Goal: Task Accomplishment & Management: Use online tool/utility

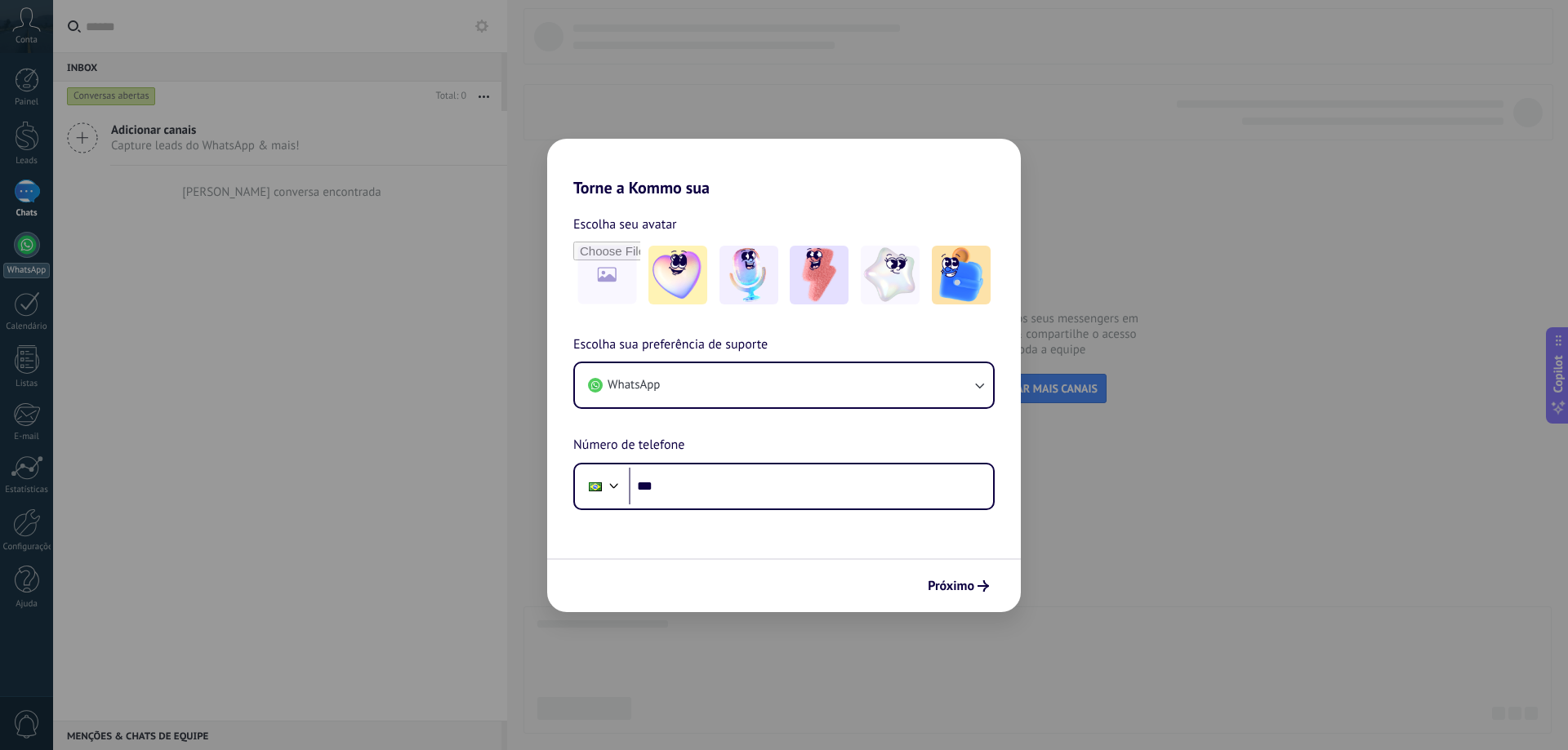
click at [19, 252] on div at bounding box center [27, 244] width 26 height 26
click at [28, 254] on div at bounding box center [27, 244] width 26 height 26
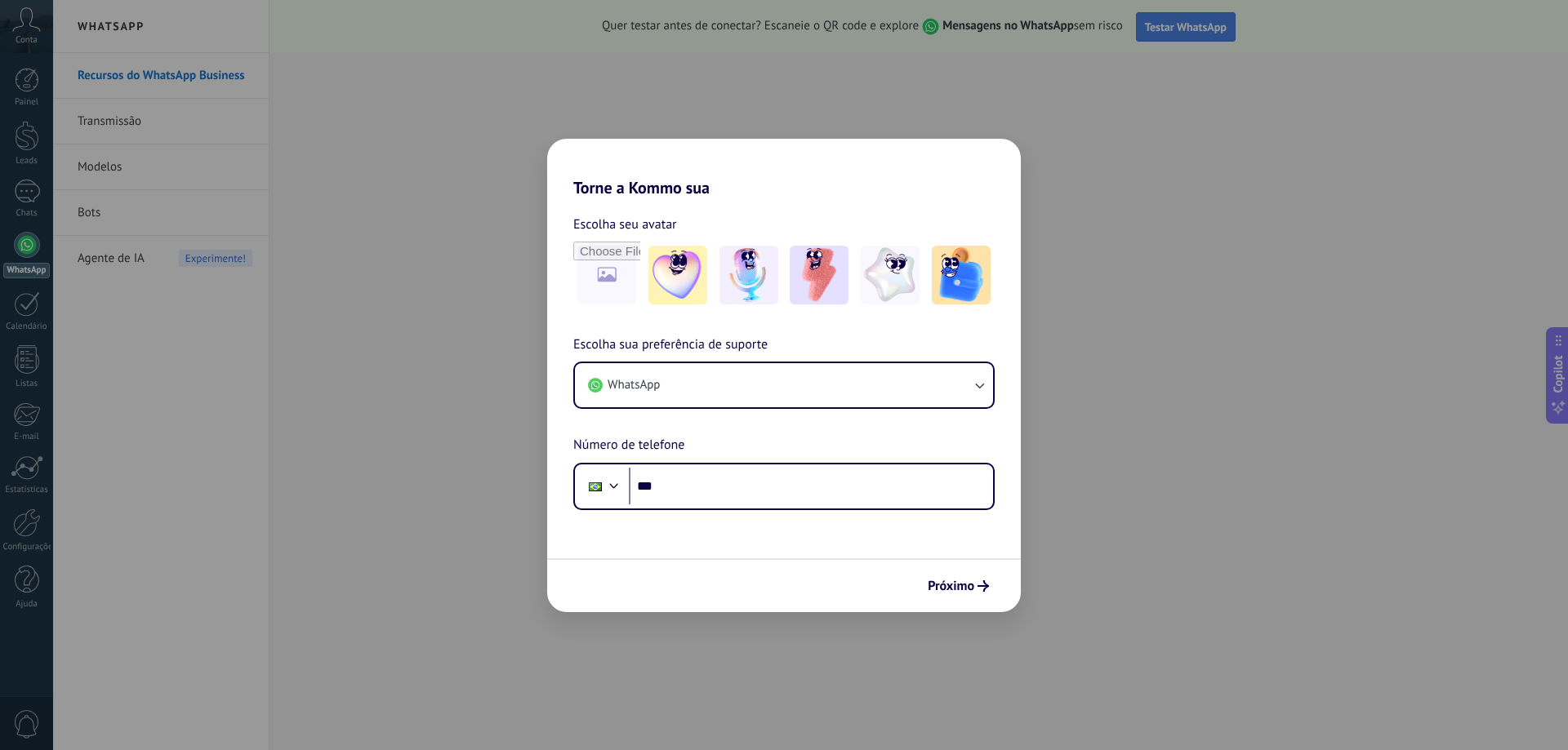
click at [1171, 35] on button "Testar WhatsApp" at bounding box center [1186, 27] width 100 height 30
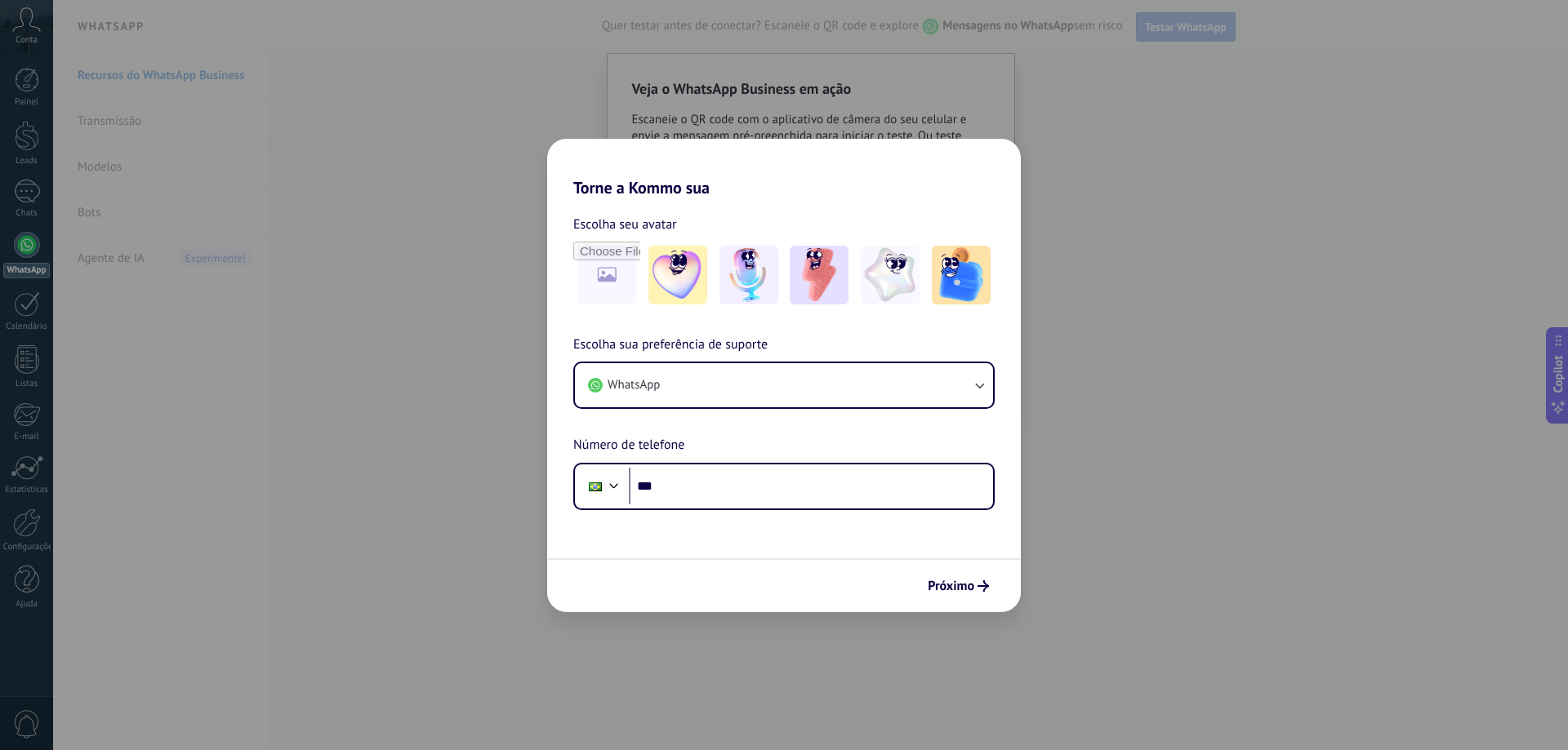
click at [1165, 36] on button "Testar WhatsApp" at bounding box center [1186, 27] width 100 height 30
click at [42, 312] on link "Calendário" at bounding box center [26, 312] width 53 height 41
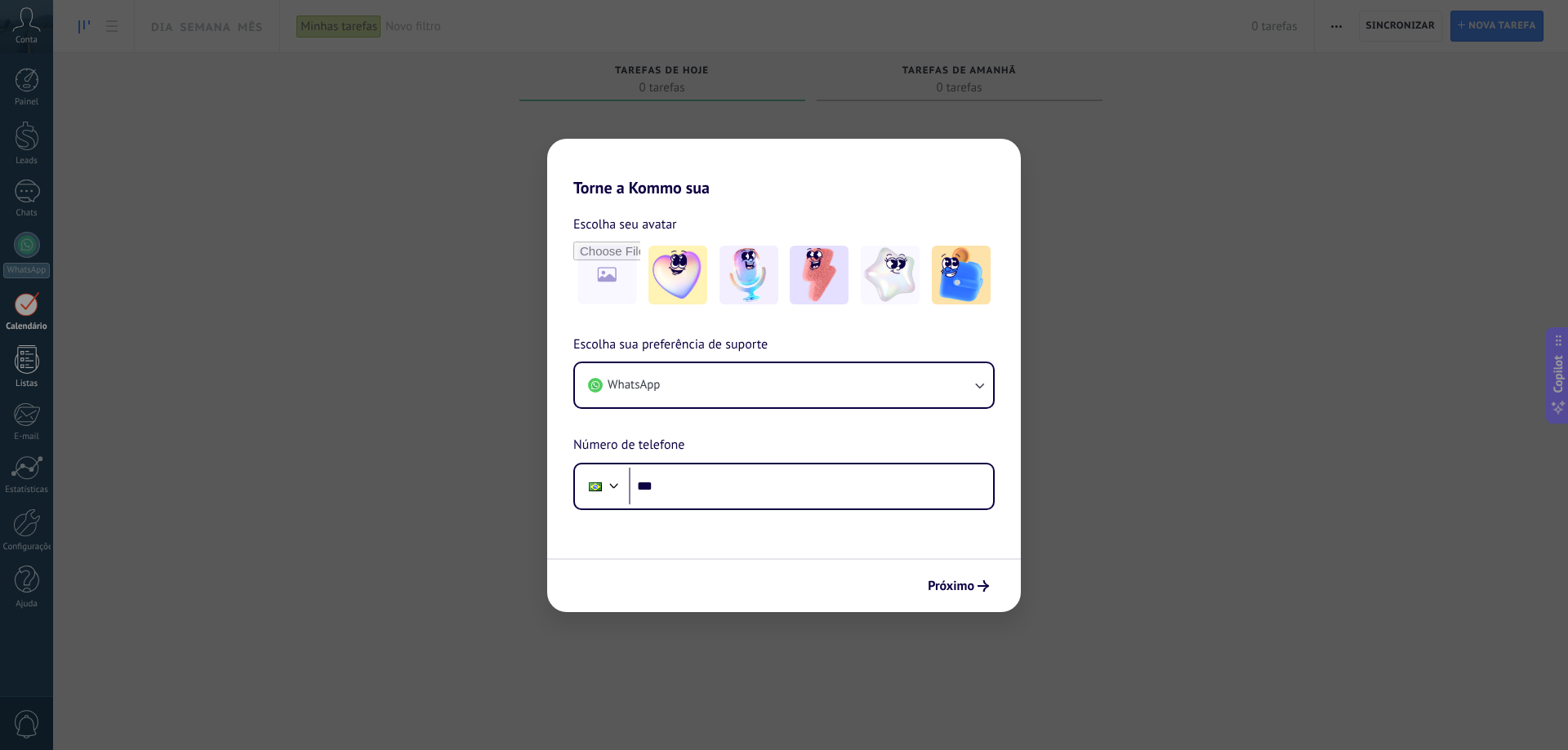
click at [32, 381] on div "Listas" at bounding box center [26, 384] width 47 height 11
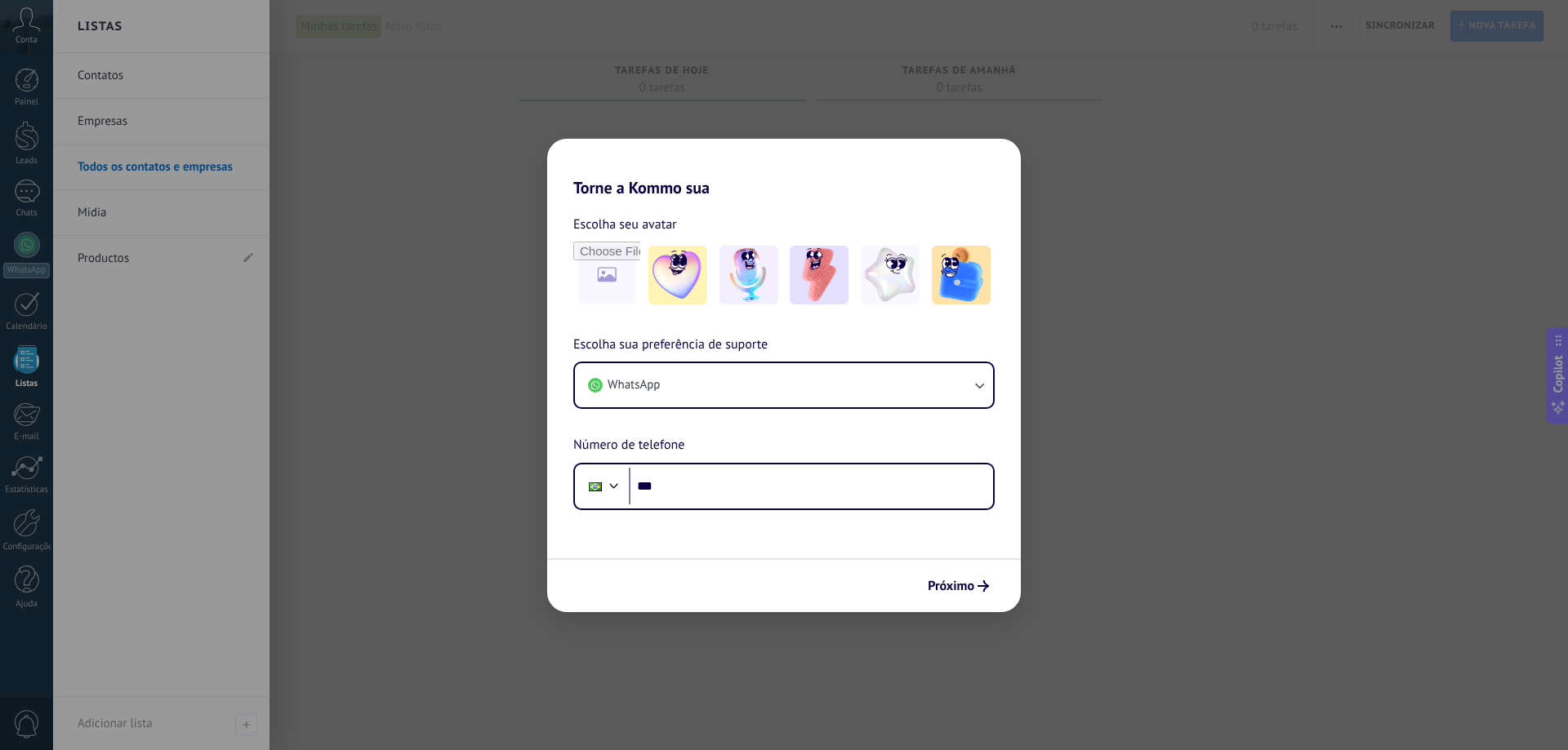
click at [147, 115] on link "Empresas" at bounding box center [165, 121] width 175 height 46
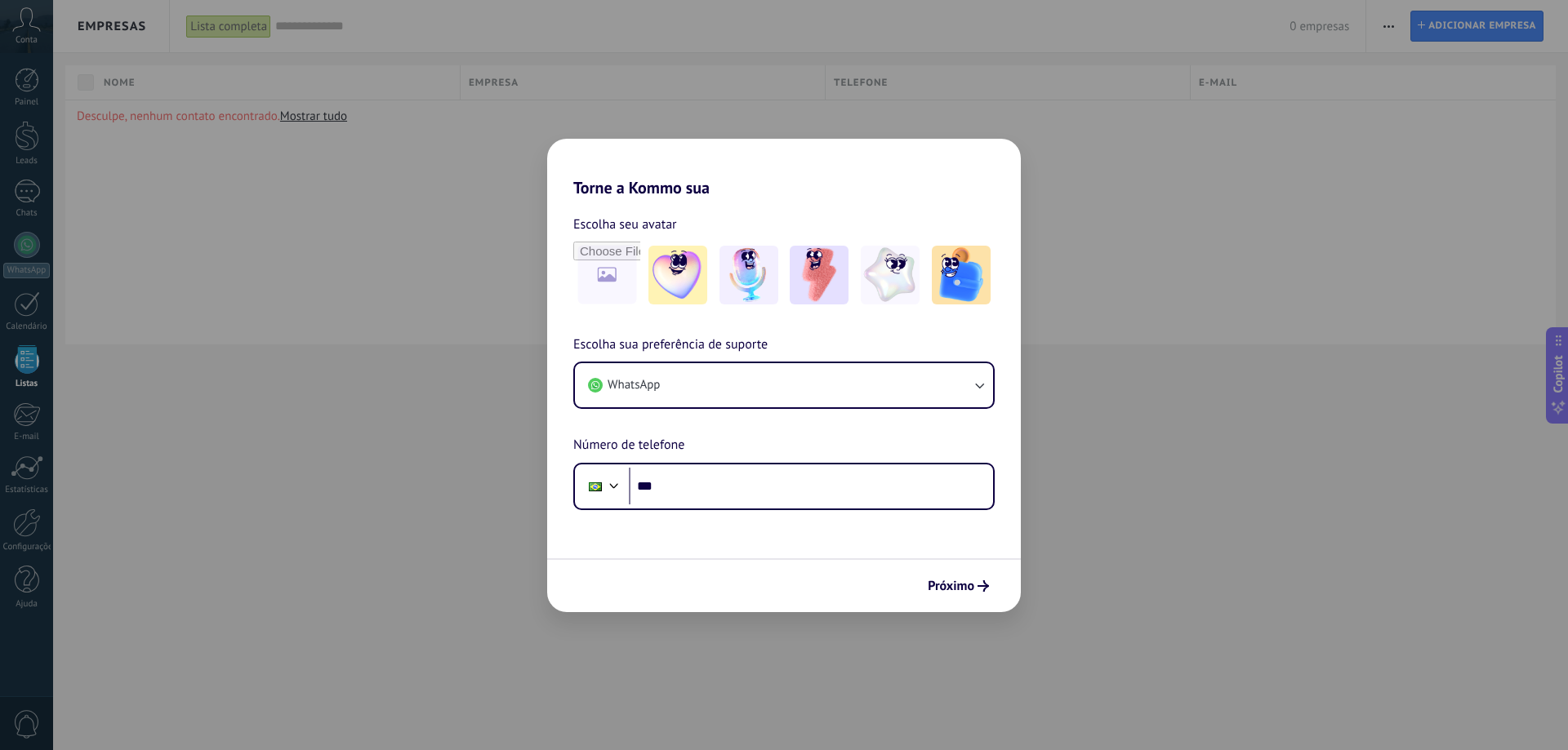
click at [219, 27] on div "Lista completa" at bounding box center [229, 26] width 85 height 24
click at [439, 77] on input "text" at bounding box center [504, 78] width 245 height 25
click at [420, 113] on span "A qualquer hora" at bounding box center [511, 111] width 214 height 12
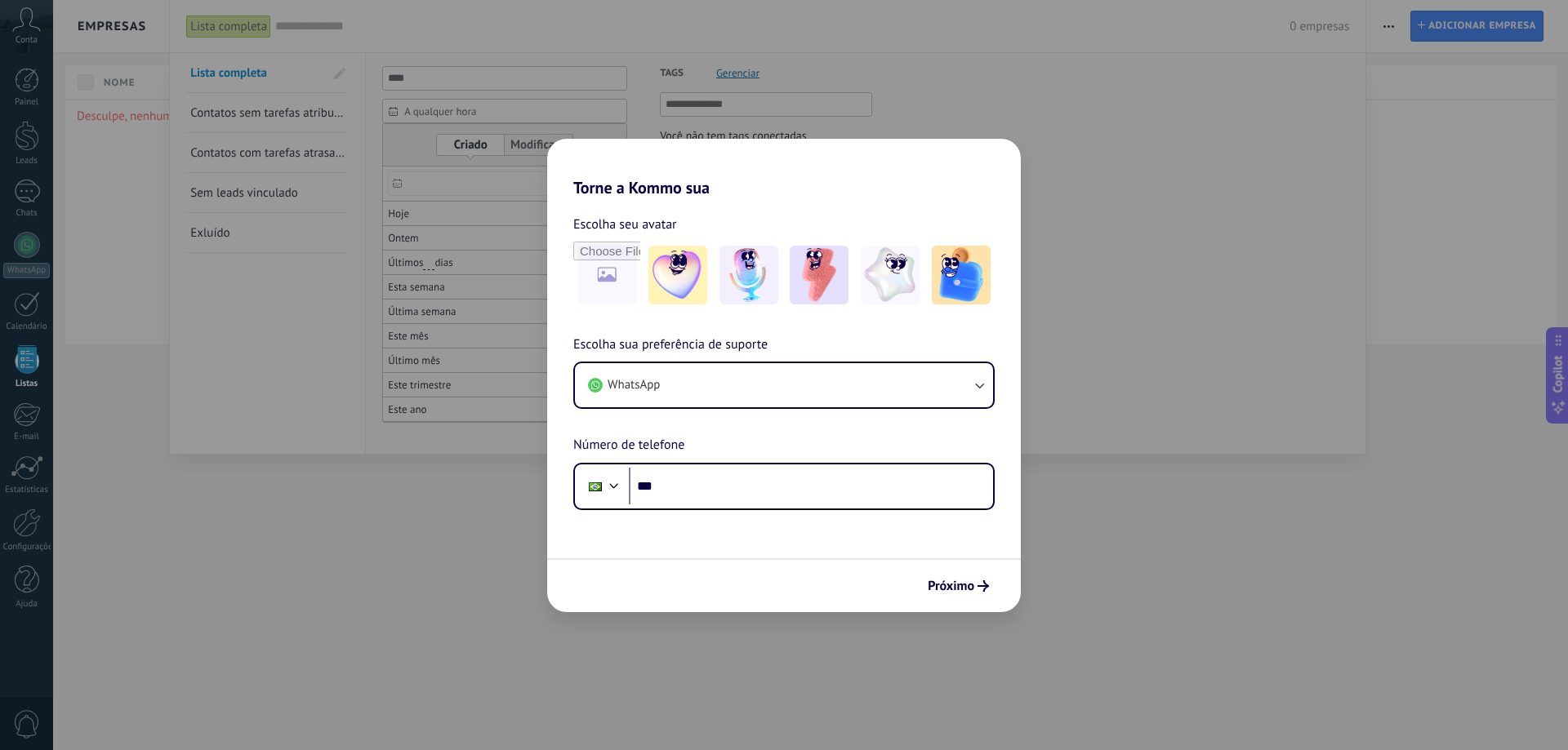
drag, startPoint x: 732, startPoint y: 200, endPoint x: 729, endPoint y: 172, distance: 28.2
click at [732, 197] on div "Tags Gerenciar Você não tem tags conectadas" at bounding box center [750, 245] width 245 height 385
click at [722, 112] on input "text" at bounding box center [767, 104] width 203 height 19
click at [437, 203] on div at bounding box center [499, 209] width 229 height 19
click at [422, 233] on div at bounding box center [499, 241] width 229 height 19
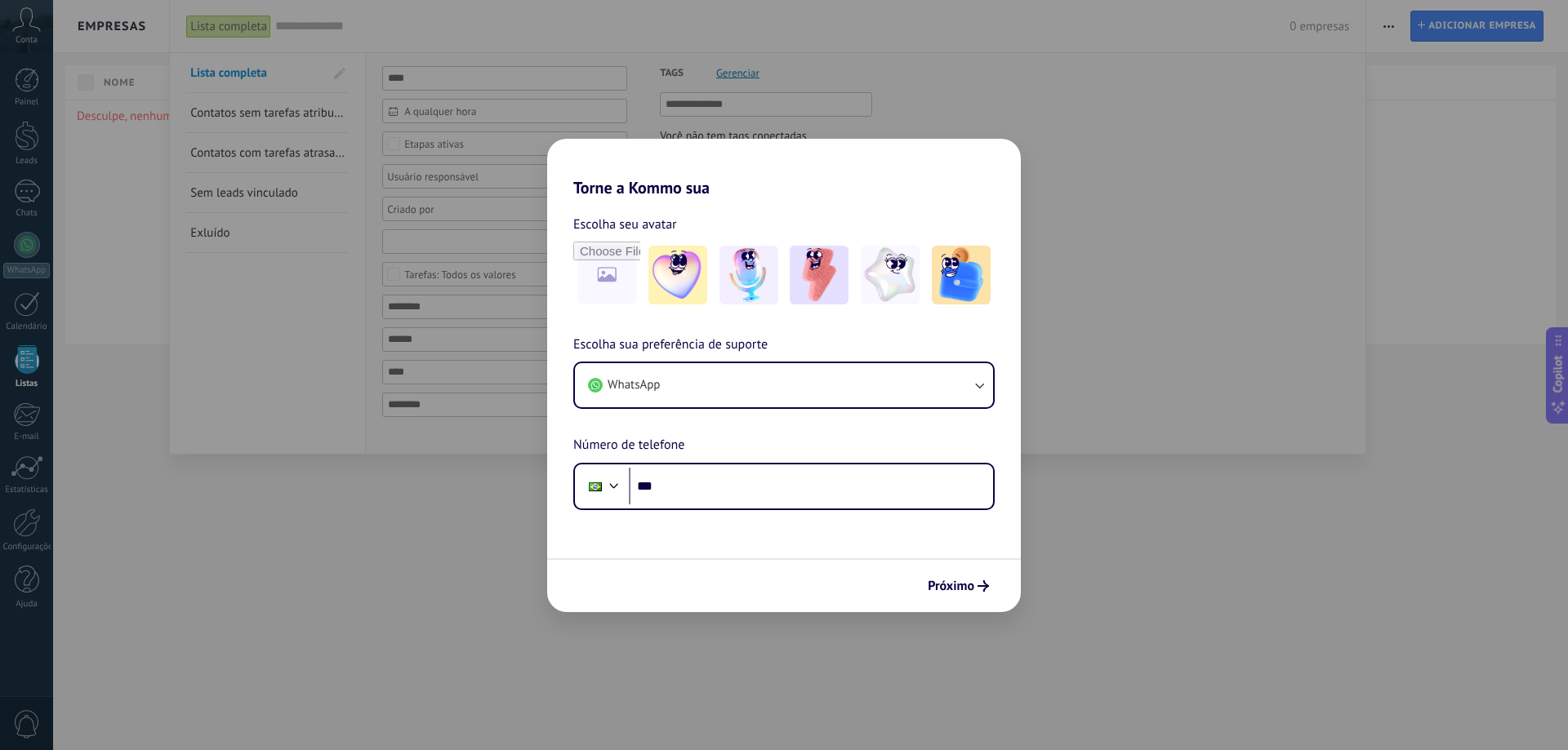
click at [23, 350] on div at bounding box center [27, 360] width 25 height 29
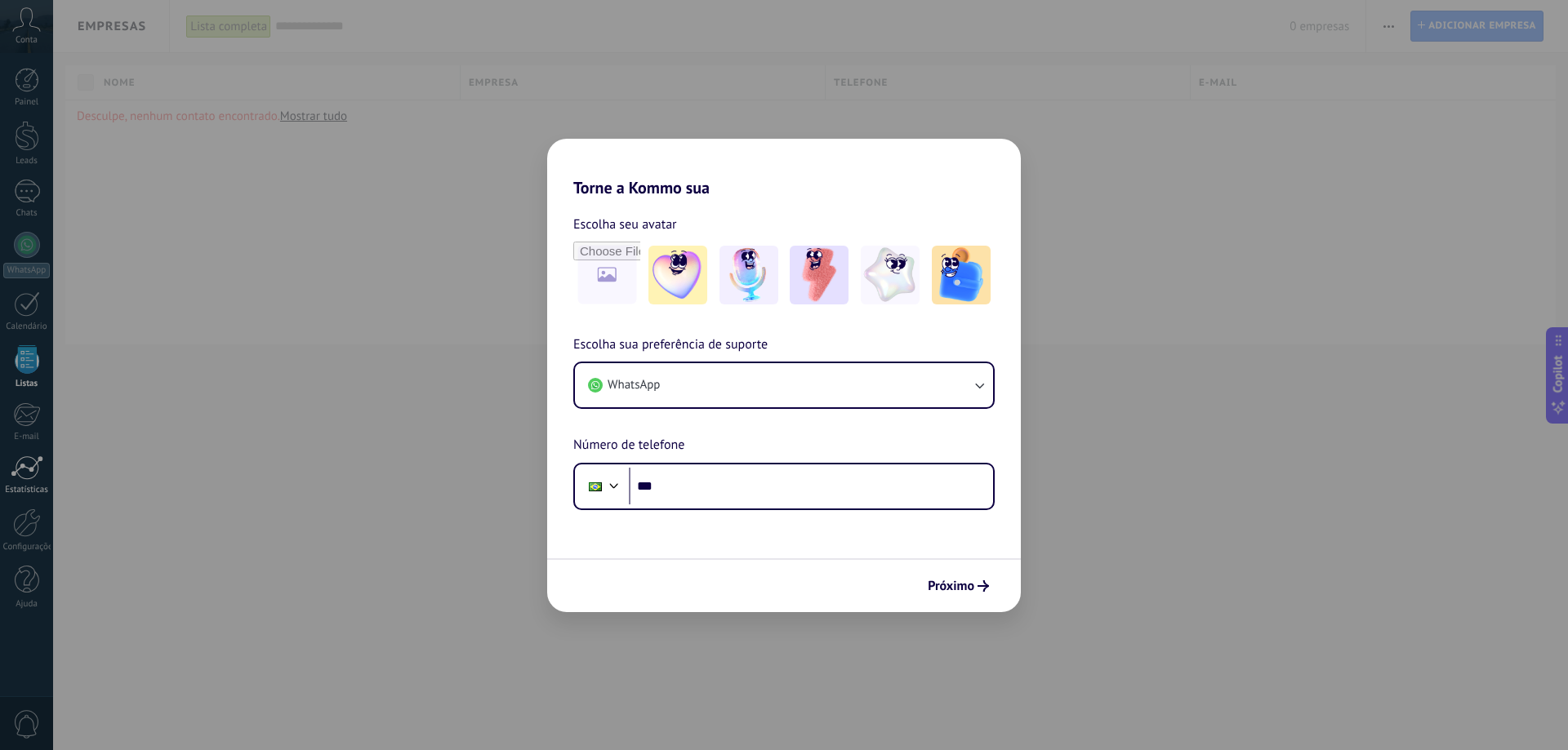
click at [28, 470] on div at bounding box center [27, 468] width 33 height 25
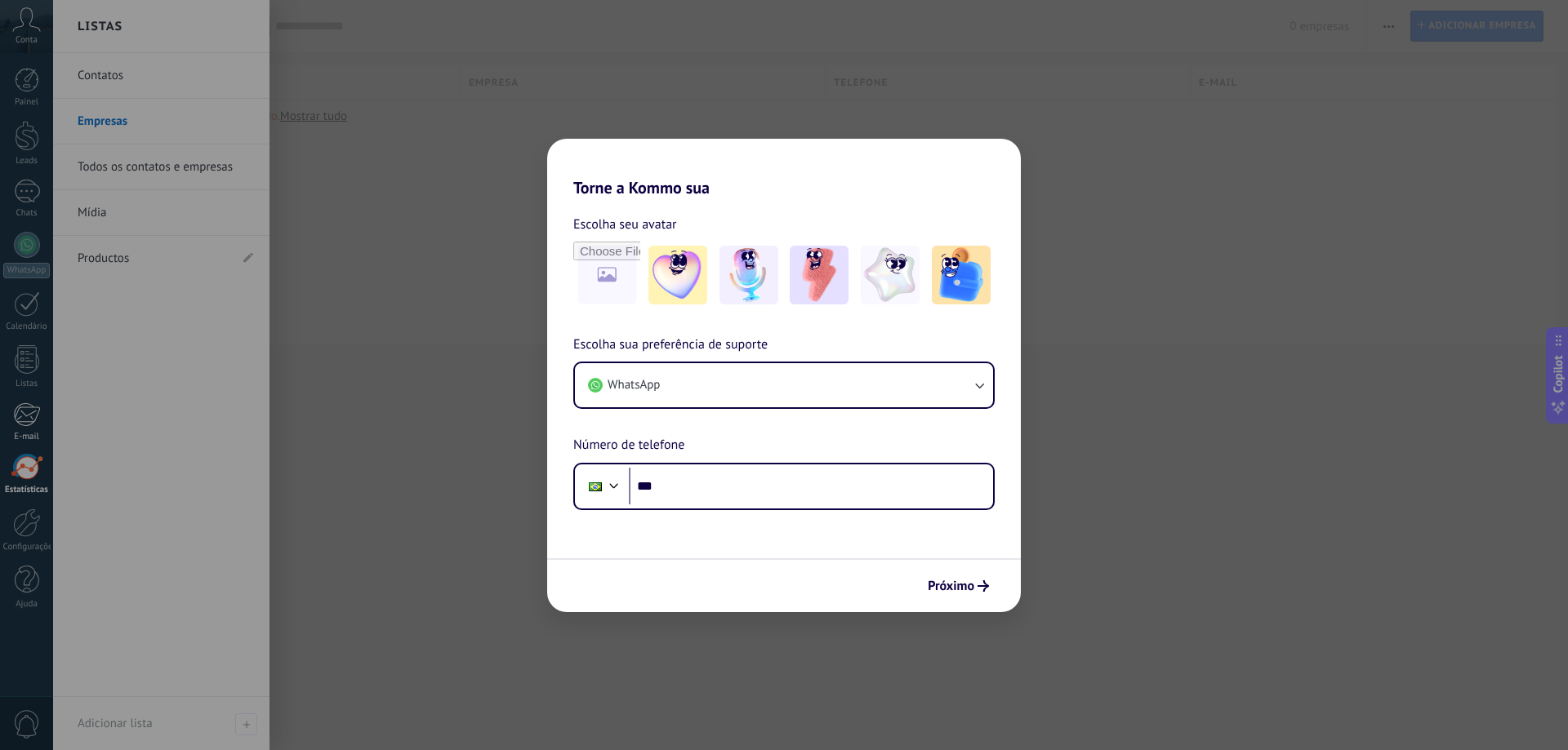
click at [29, 423] on div at bounding box center [27, 415] width 27 height 25
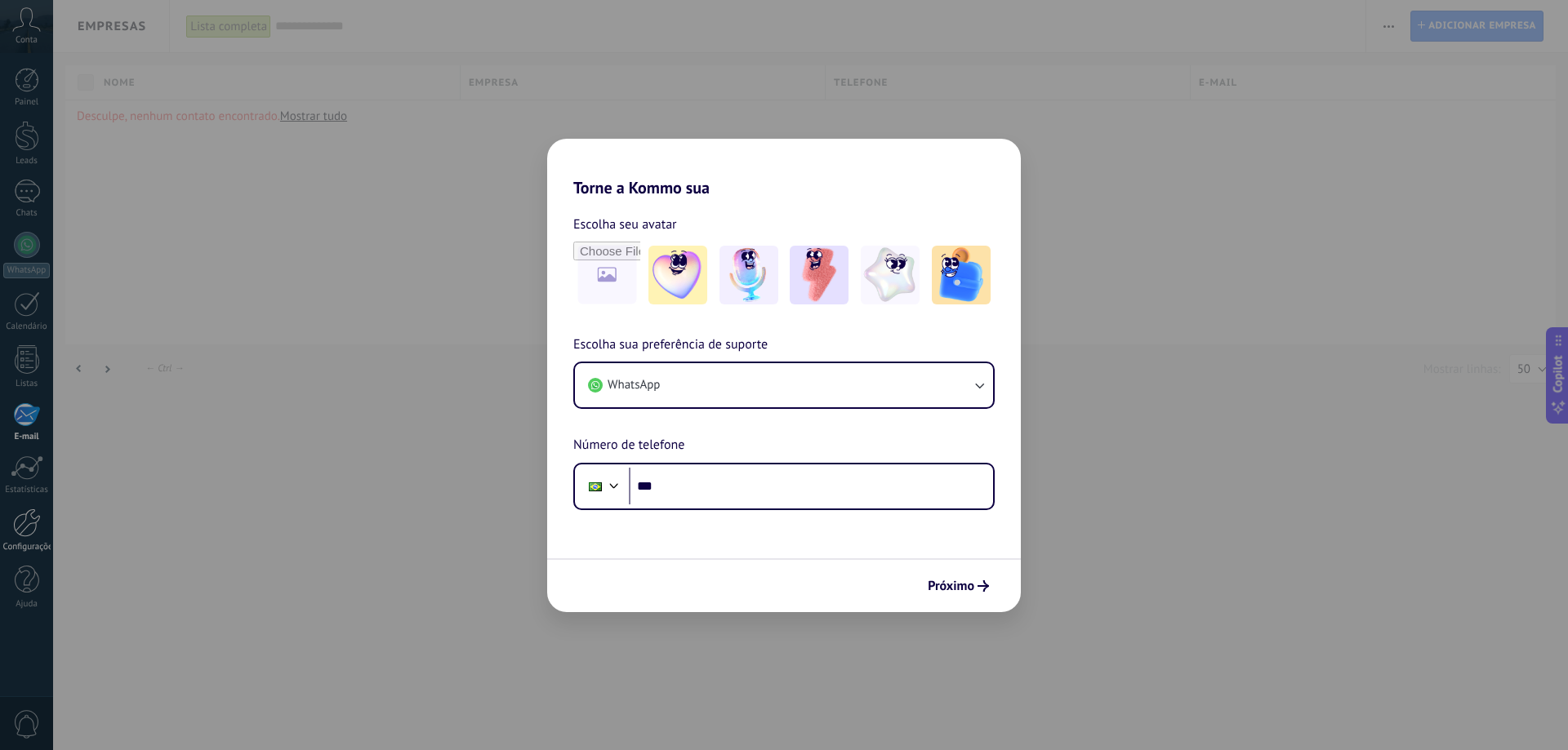
click at [30, 519] on div at bounding box center [27, 523] width 28 height 29
click at [19, 486] on div "Estatísticas" at bounding box center [26, 490] width 47 height 11
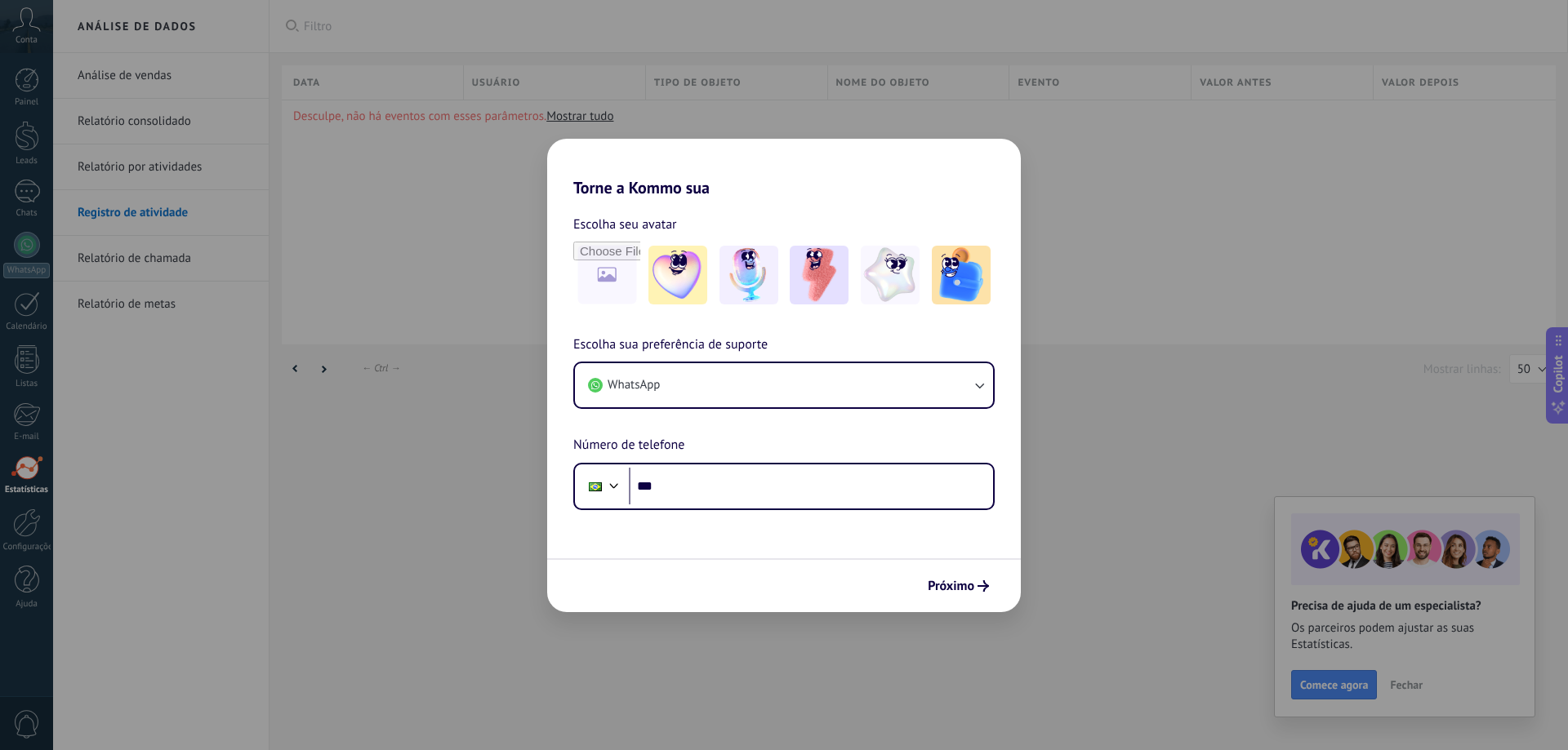
click at [53, 518] on div "Análise de vendas Relatório consolidado Relatório por atividades Registro de at…" at bounding box center [160, 401] width 215 height 697
click at [35, 529] on div at bounding box center [27, 523] width 28 height 29
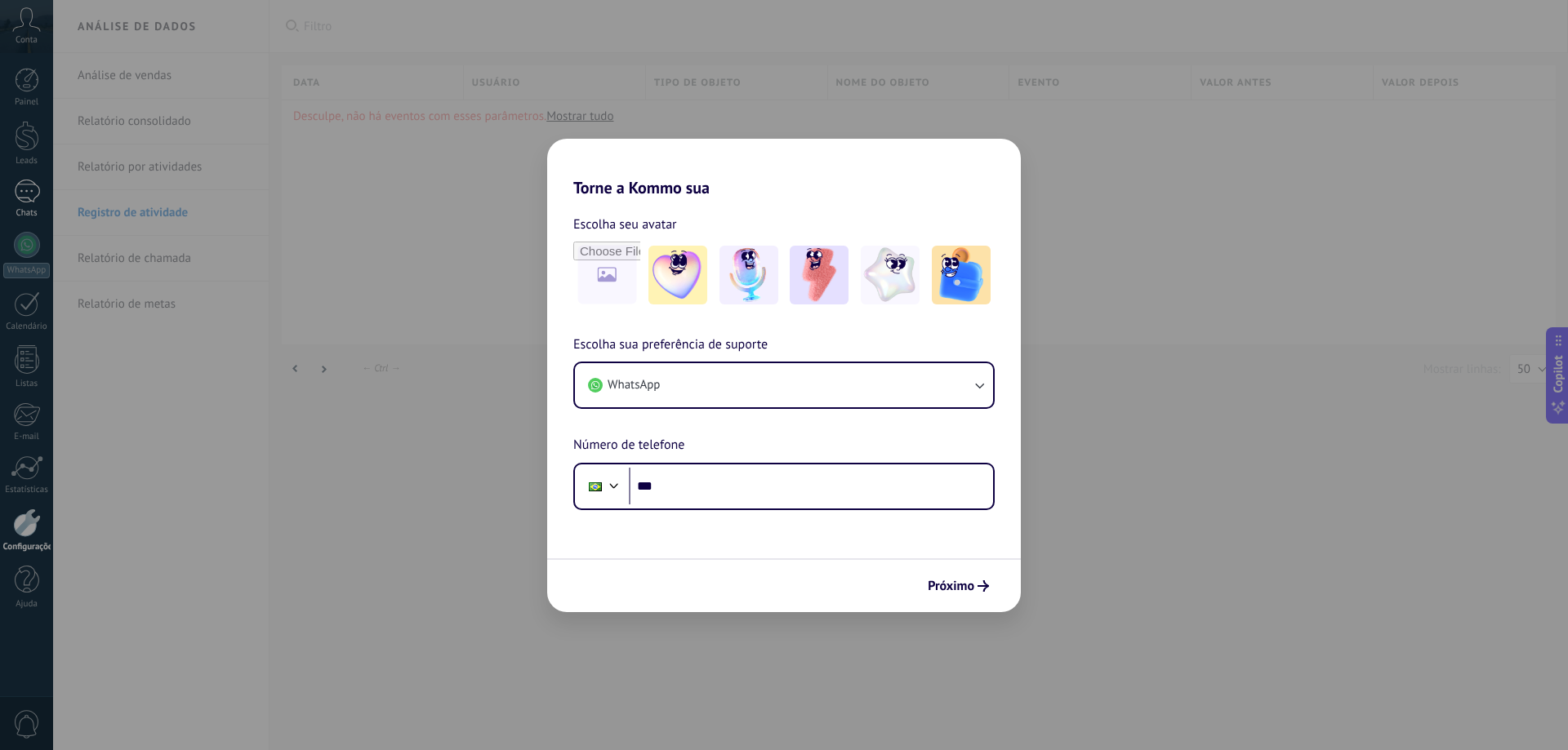
click at [28, 205] on link "Chats" at bounding box center [26, 199] width 53 height 39
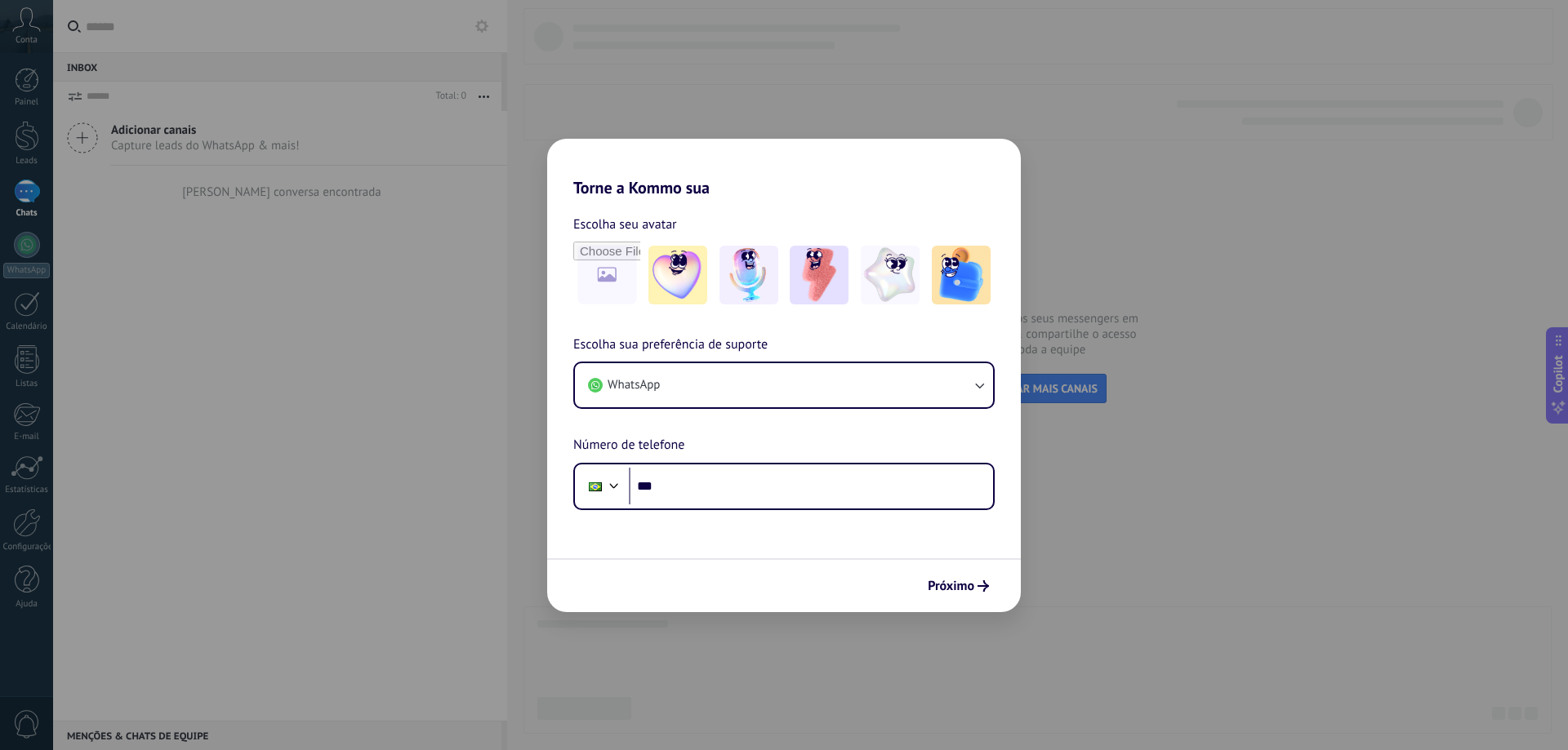
click at [163, 138] on span "Capture leads do WhatsApp & mais!" at bounding box center [205, 145] width 189 height 15
click at [123, 102] on div "Conversas abertas" at bounding box center [111, 96] width 89 height 19
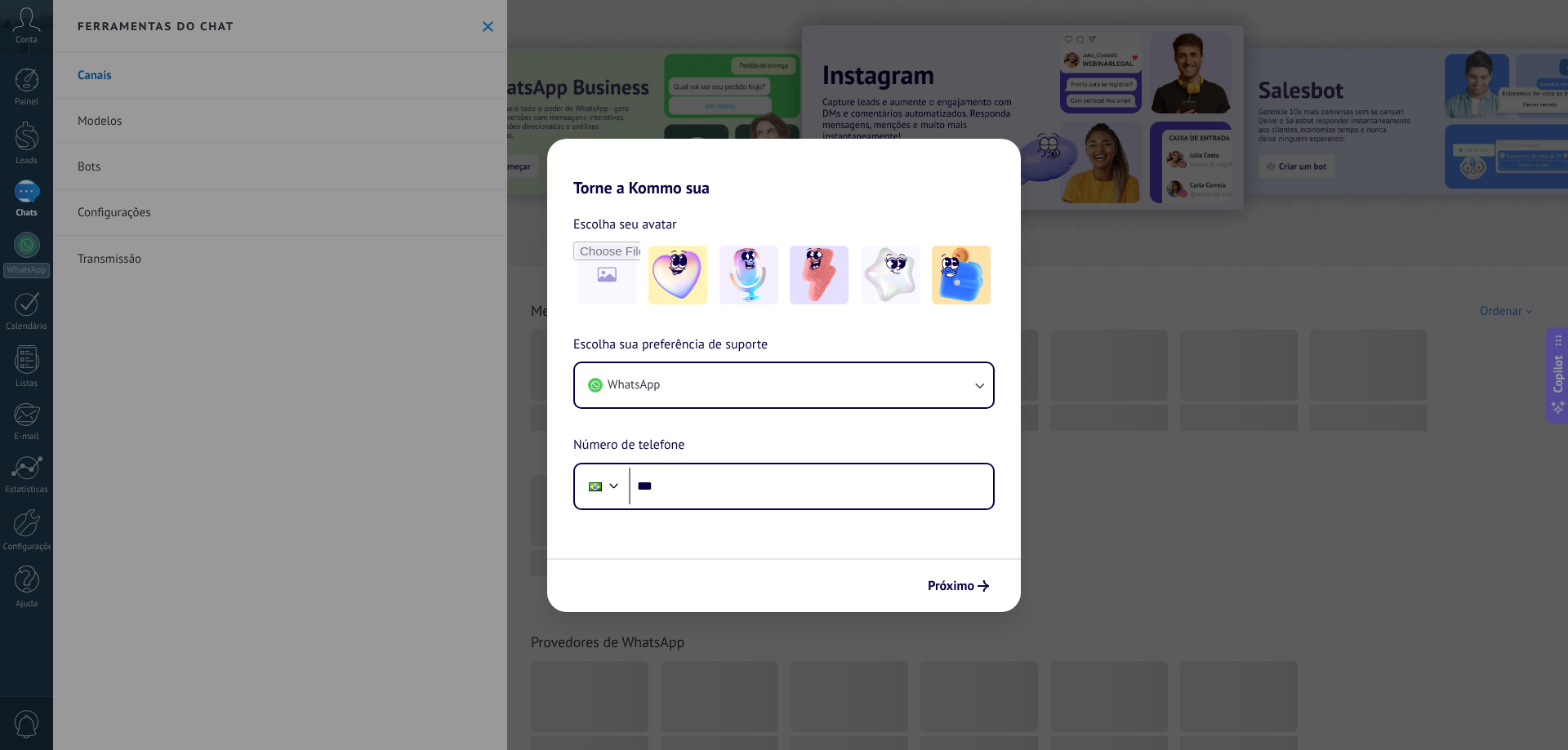
click at [122, 125] on link "Modelos" at bounding box center [280, 121] width 454 height 46
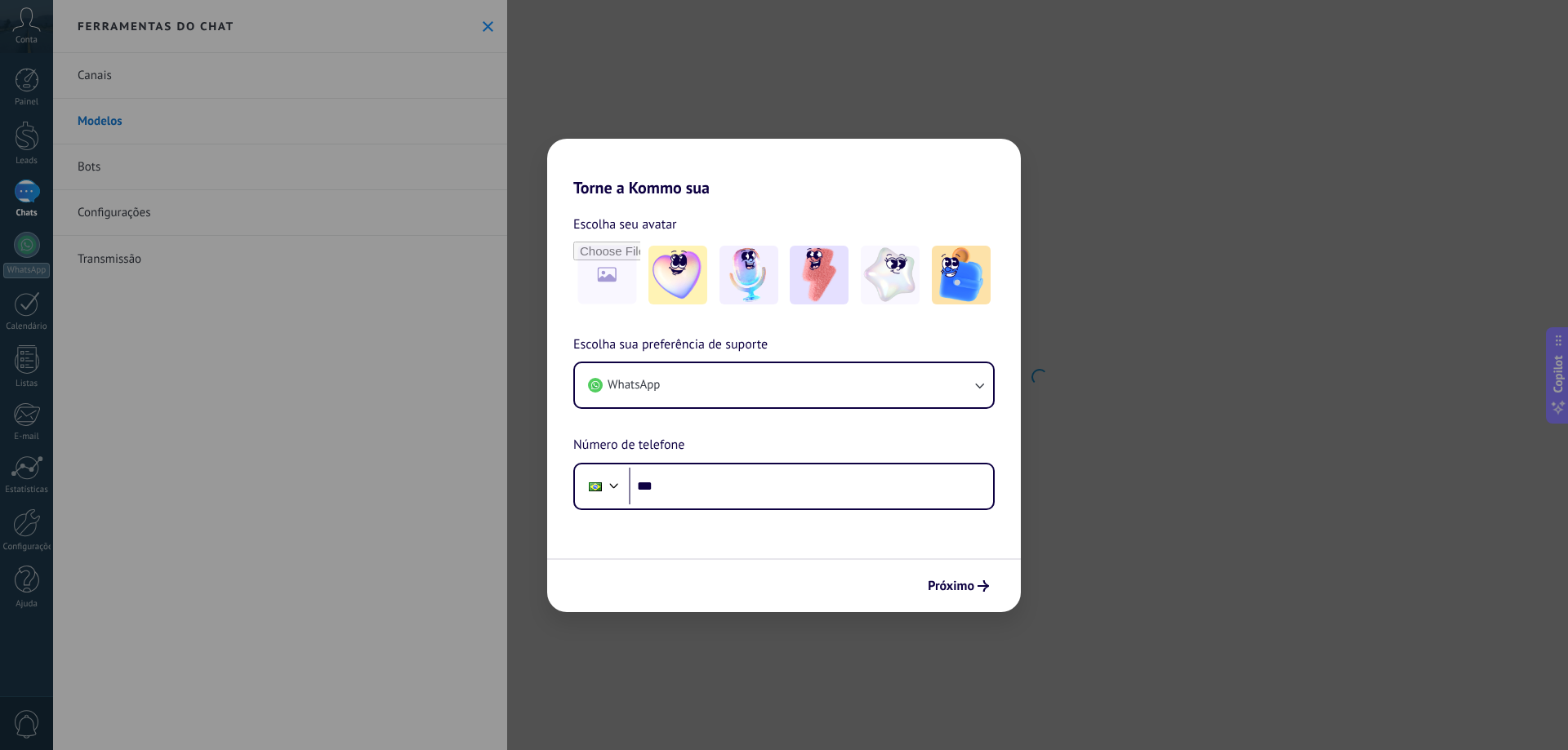
click at [146, 167] on link "Bots" at bounding box center [280, 167] width 454 height 46
